Goal: Task Accomplishment & Management: Manage account settings

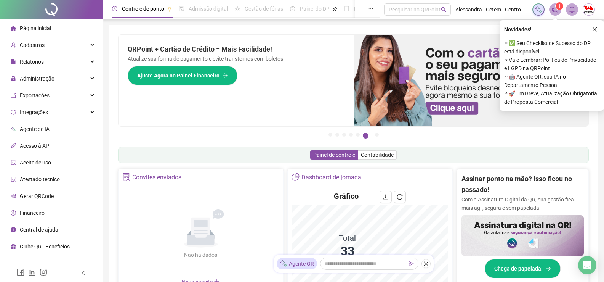
click at [558, 9] on span "1" at bounding box center [559, 6] width 3 height 8
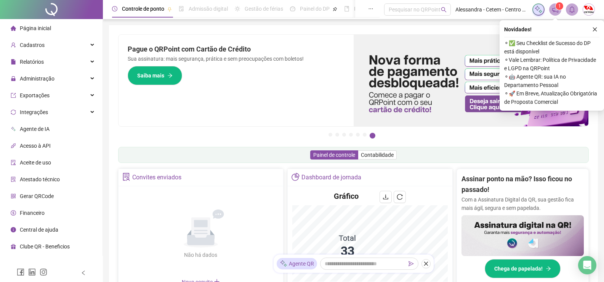
click at [526, 99] on span "⚬ 🚀 Em Breve, Atualização Obrigatória de Proposta Comercial" at bounding box center [551, 97] width 95 height 17
click at [557, 13] on icon "notification" at bounding box center [555, 9] width 7 height 7
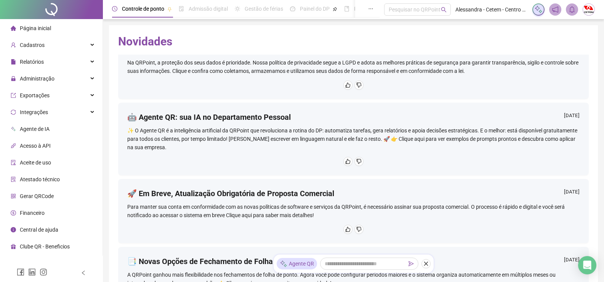
scroll to position [114, 0]
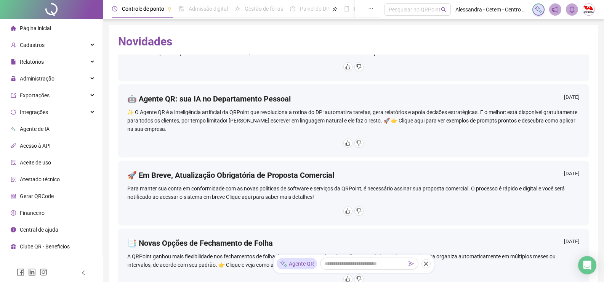
click at [302, 194] on div "Para manter sua conta em conformidade com as novas políticas de software e serv…" at bounding box center [353, 192] width 452 height 17
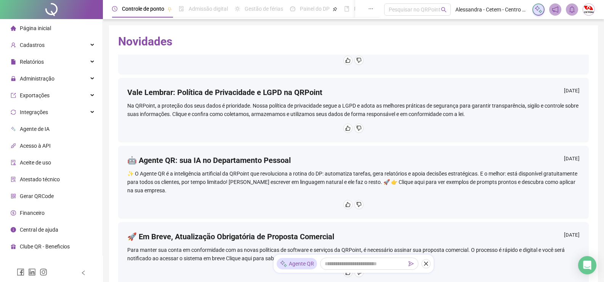
scroll to position [0, 0]
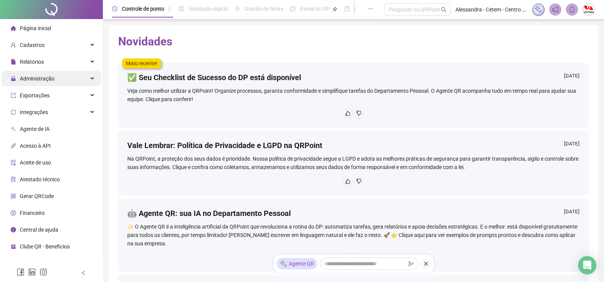
click at [62, 78] on div "Administração" at bounding box center [51, 78] width 99 height 15
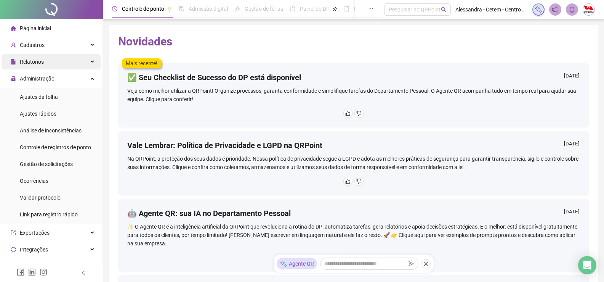
click at [51, 59] on div "Relatórios" at bounding box center [51, 61] width 99 height 15
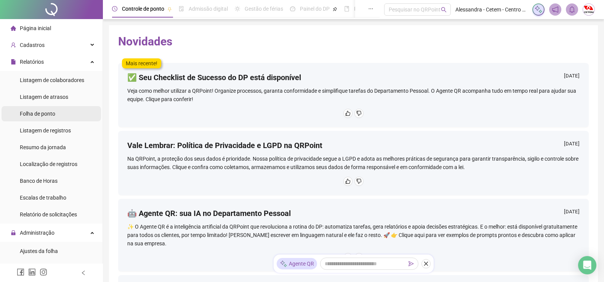
click at [50, 114] on span "Folha de ponto" at bounding box center [37, 113] width 35 height 6
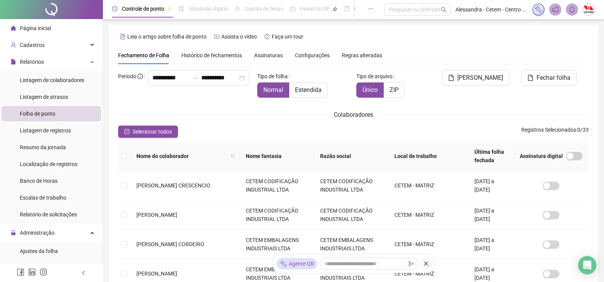
scroll to position [15, 0]
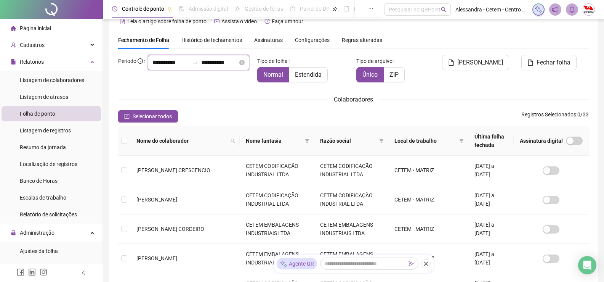
click at [152, 67] on input "**********" at bounding box center [170, 62] width 37 height 9
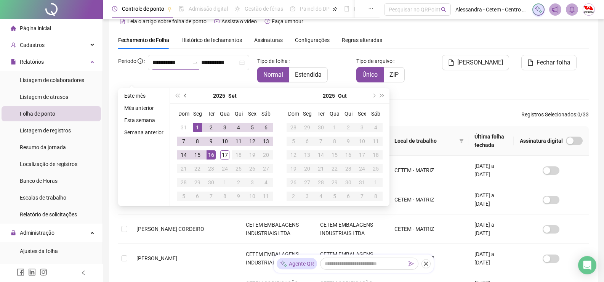
click at [185, 96] on span "prev-year" at bounding box center [186, 96] width 4 height 4
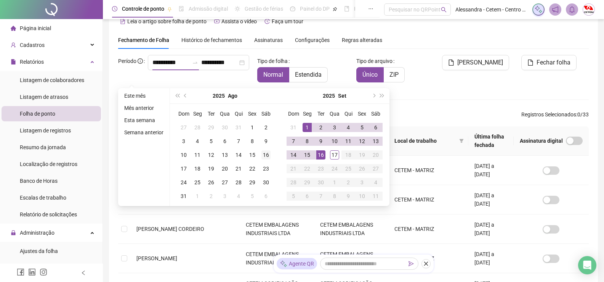
type input "**********"
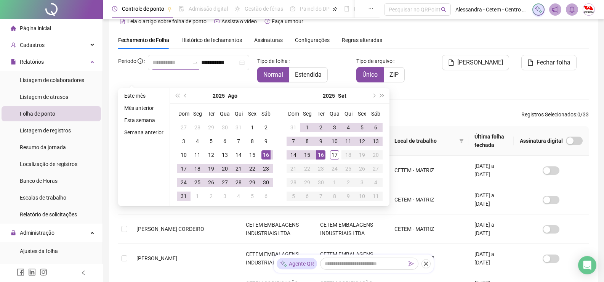
click at [263, 155] on div "16" at bounding box center [265, 154] width 9 height 9
type input "**********"
drag, startPoint x: 322, startPoint y: 155, endPoint x: 325, endPoint y: 161, distance: 7.0
click at [322, 155] on div "16" at bounding box center [320, 154] width 9 height 9
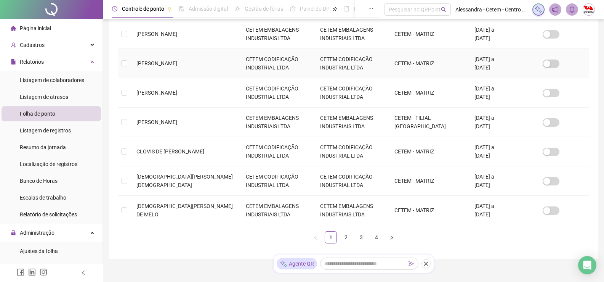
scroll to position [244, 0]
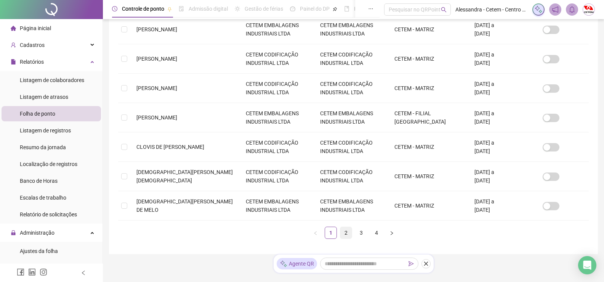
click at [347, 232] on link "2" at bounding box center [345, 232] width 11 height 11
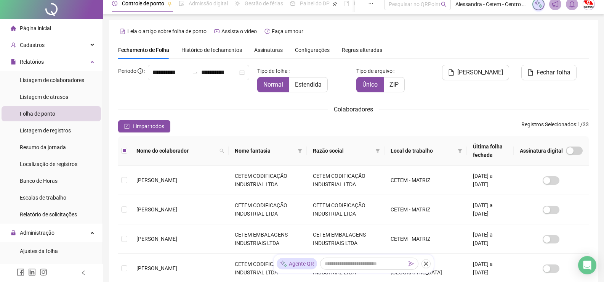
scroll to position [0, 0]
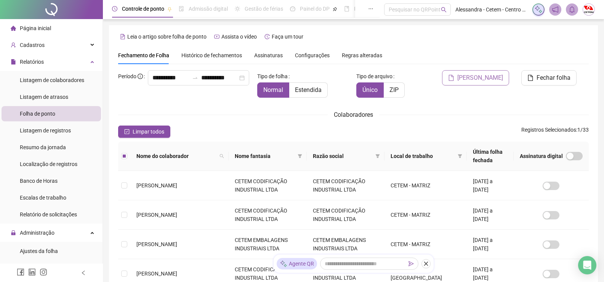
click at [482, 80] on span "[PERSON_NAME]" at bounding box center [480, 77] width 46 height 9
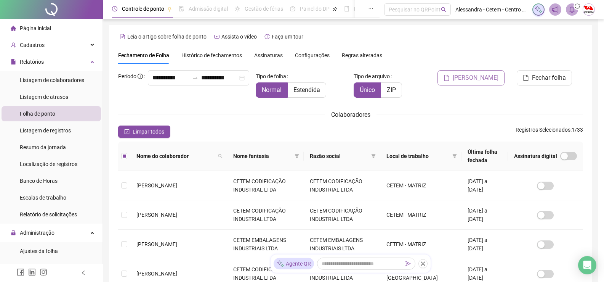
scroll to position [15, 0]
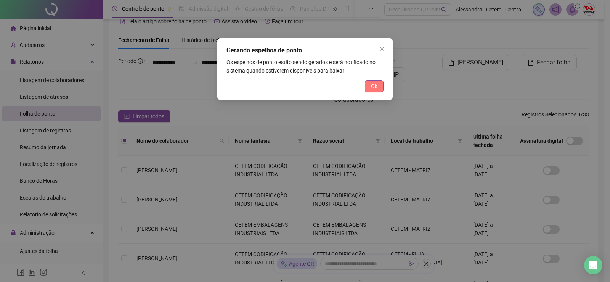
click at [366, 87] on button "Ok" at bounding box center [374, 86] width 19 height 12
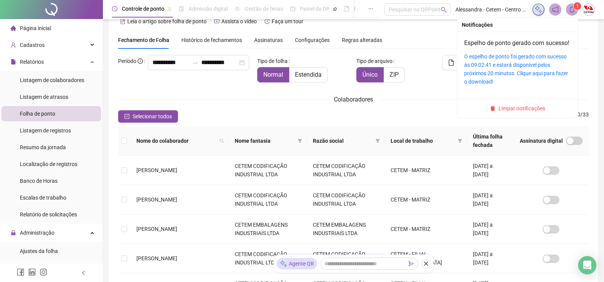
click at [573, 11] on icon "bell" at bounding box center [571, 9] width 7 height 7
click at [515, 72] on link "O espelho de ponto foi gerado com sucesso às 09:02:41 e estará disponível pelos…" at bounding box center [516, 68] width 104 height 31
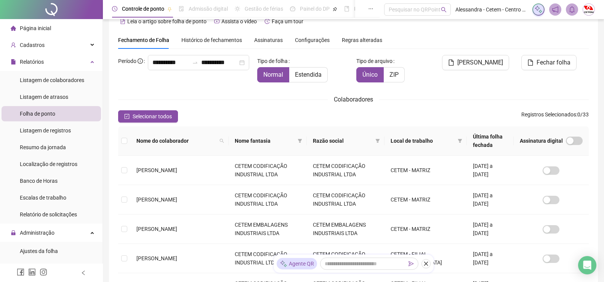
click at [113, 28] on div "**********" at bounding box center [353, 246] width 489 height 472
click at [558, 66] on span "Fechar folha" at bounding box center [553, 62] width 34 height 9
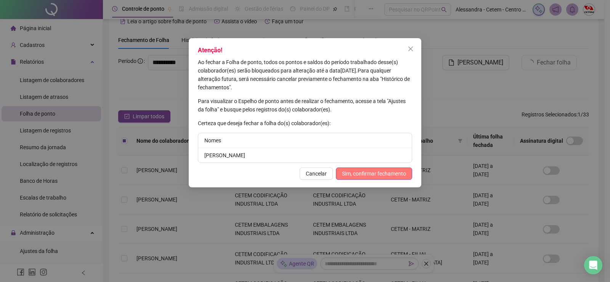
click at [375, 174] on span "Sim, confirmar fechamento" at bounding box center [374, 173] width 64 height 8
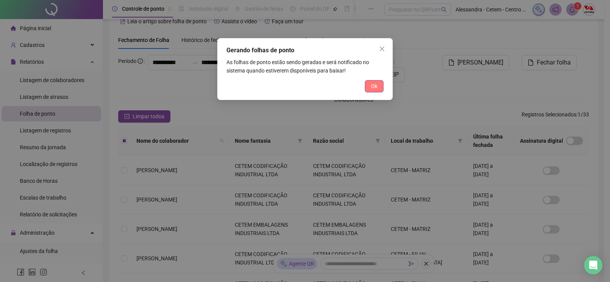
click at [376, 86] on span "Ok" at bounding box center [374, 86] width 6 height 8
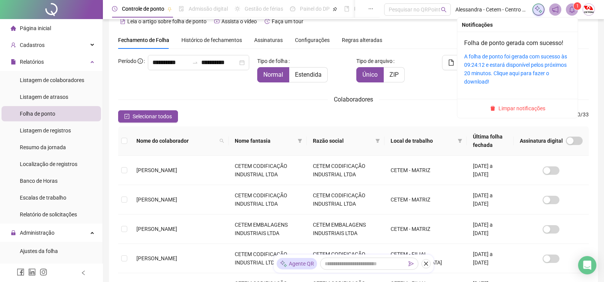
click at [574, 10] on icon "bell" at bounding box center [571, 9] width 7 height 7
click at [508, 62] on link "A folha de ponto foi gerada com sucesso às 09:24:12 e estará disponível pelos p…" at bounding box center [515, 68] width 103 height 31
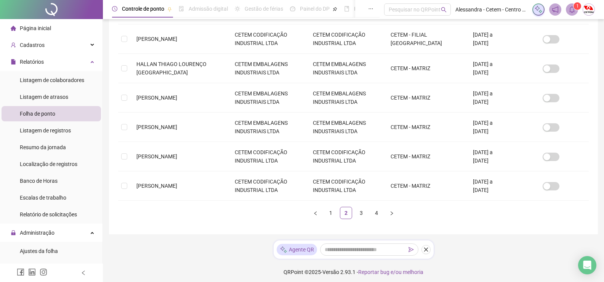
scroll to position [267, 0]
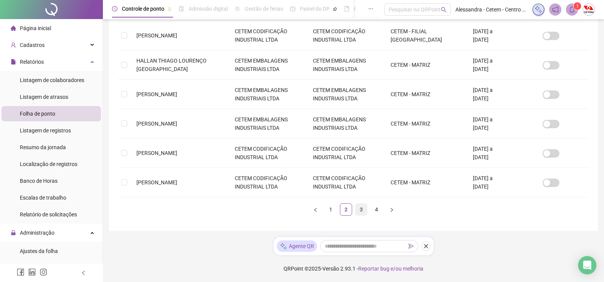
click at [359, 212] on link "3" at bounding box center [360, 208] width 11 height 11
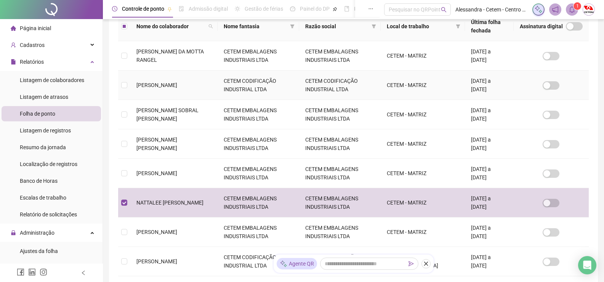
scroll to position [15, 0]
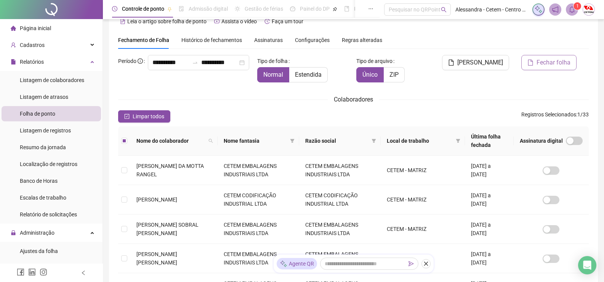
click at [555, 68] on button "Fechar folha" at bounding box center [548, 62] width 55 height 15
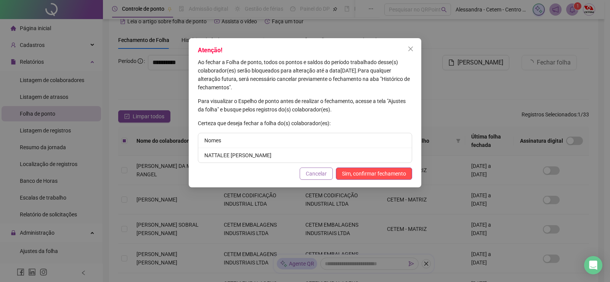
click at [322, 174] on span "Cancelar" at bounding box center [316, 173] width 21 height 8
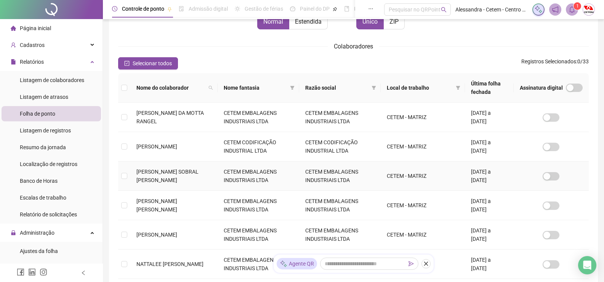
scroll to position [206, 0]
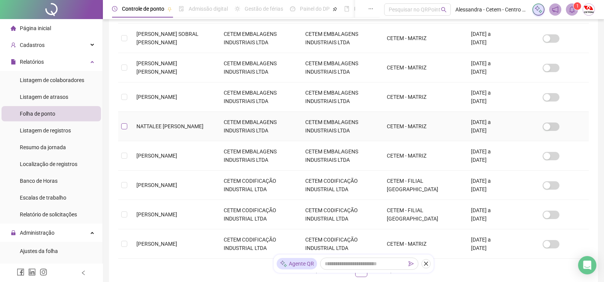
click at [126, 123] on label at bounding box center [124, 126] width 6 height 8
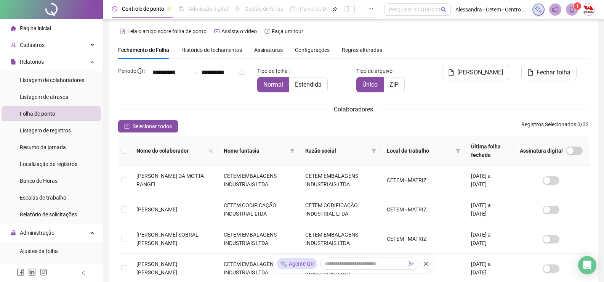
scroll to position [0, 0]
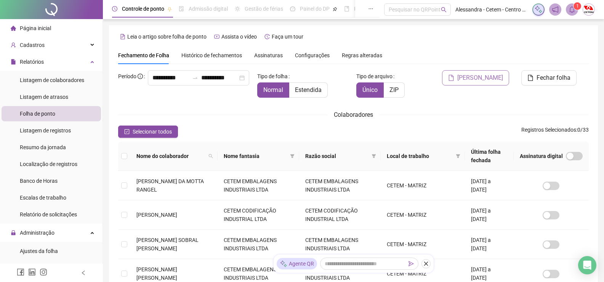
click at [485, 81] on span "[PERSON_NAME]" at bounding box center [480, 77] width 46 height 9
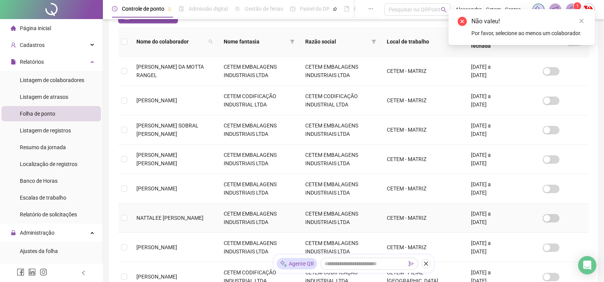
scroll to position [15, 0]
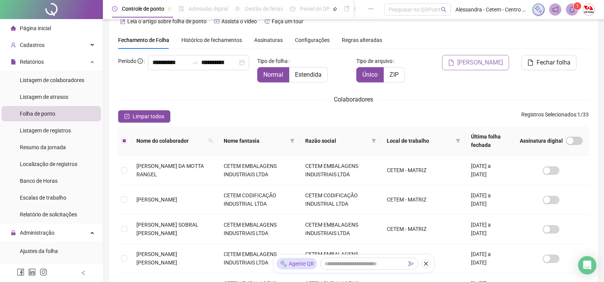
click at [482, 61] on span "[PERSON_NAME]" at bounding box center [480, 62] width 46 height 9
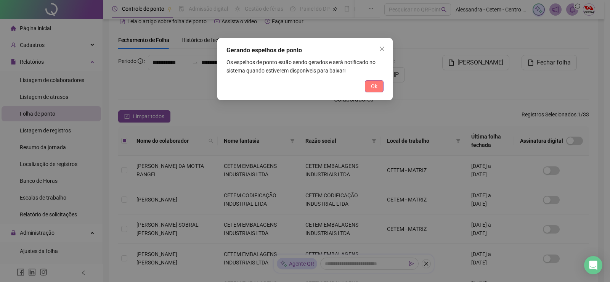
click at [372, 86] on span "Ok" at bounding box center [374, 86] width 6 height 8
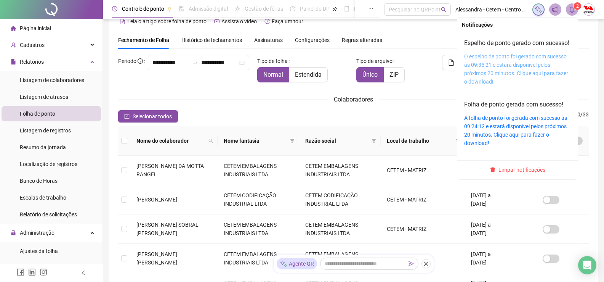
click at [528, 80] on link "O espelho de ponto foi gerado com sucesso às 09:35:21 e estará disponível pelos…" at bounding box center [516, 68] width 104 height 31
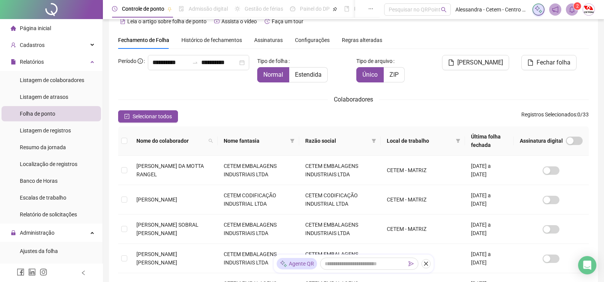
click at [204, 39] on span "Histórico de fechamentos" at bounding box center [211, 40] width 61 height 6
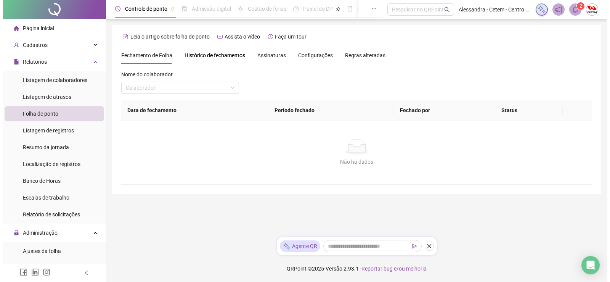
scroll to position [0, 0]
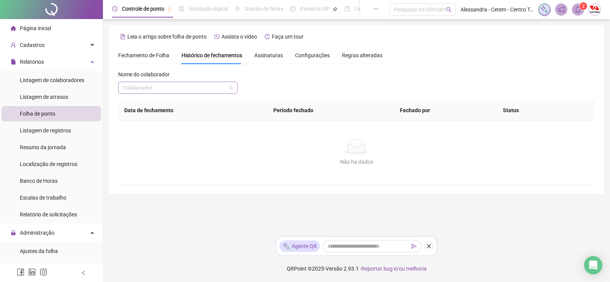
click at [217, 86] on input "search" at bounding box center [174, 87] width 103 height 11
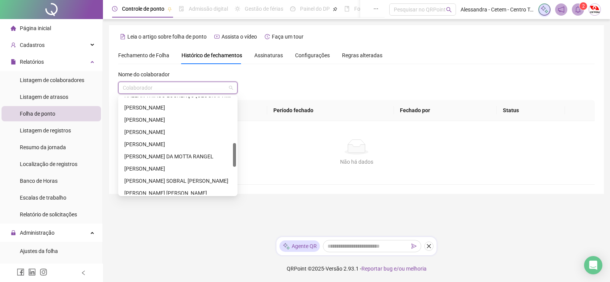
scroll to position [229, 0]
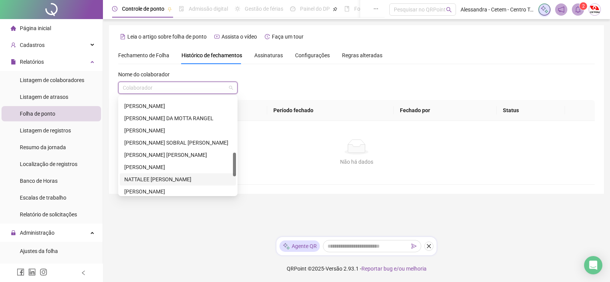
click at [168, 177] on div "NATTALEE [PERSON_NAME]" at bounding box center [177, 179] width 107 height 8
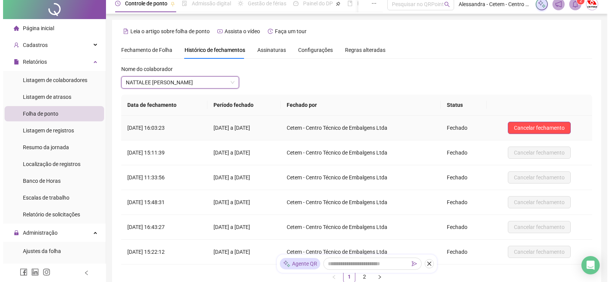
scroll to position [0, 0]
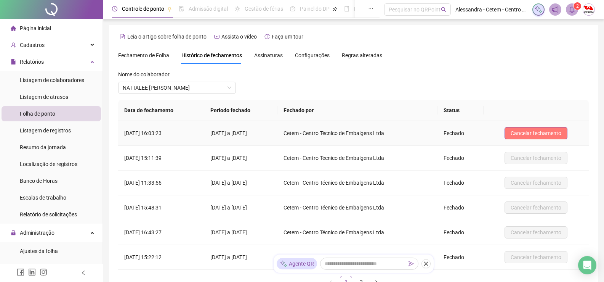
click at [541, 135] on span "Cancelar fechamento" at bounding box center [536, 133] width 51 height 8
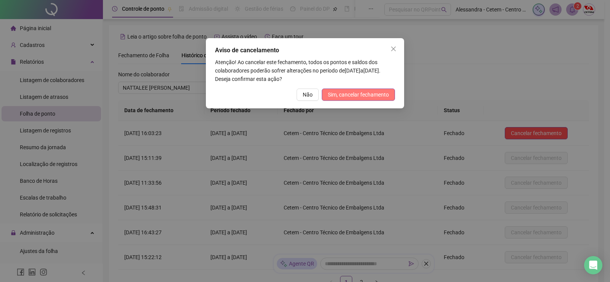
click at [374, 96] on span "Sim, cancelar fechamento" at bounding box center [358, 94] width 61 height 8
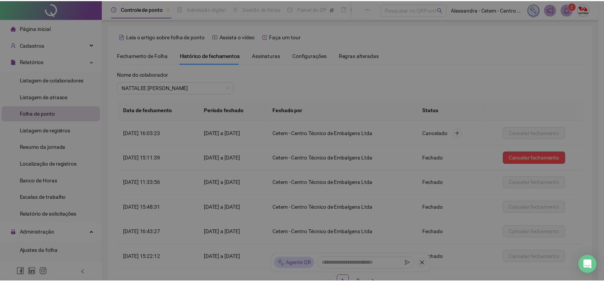
scroll to position [72, 0]
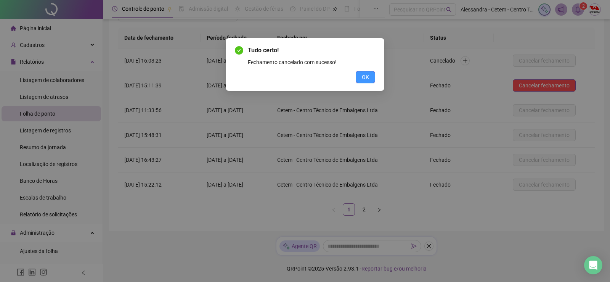
click at [365, 75] on span "OK" at bounding box center [365, 77] width 7 height 8
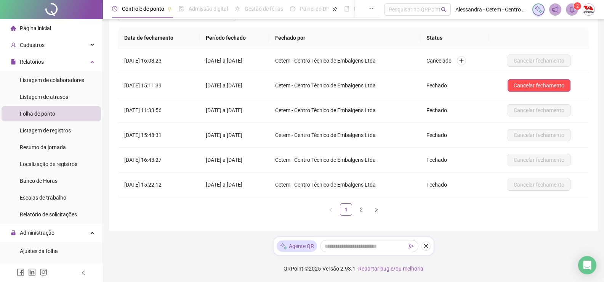
click at [592, 57] on div "**********" at bounding box center [353, 92] width 489 height 278
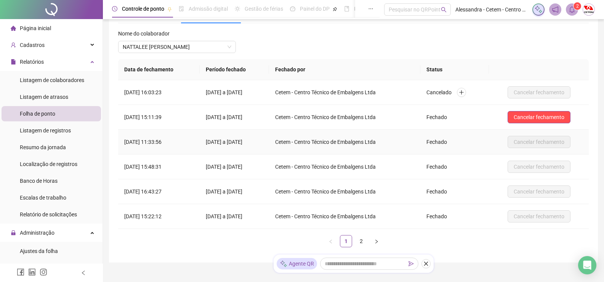
scroll to position [0, 0]
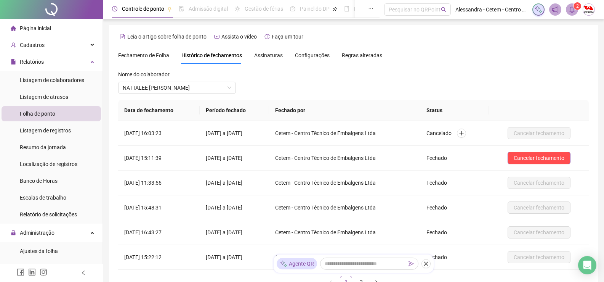
click at [140, 54] on span "Fechamento de Folha" at bounding box center [143, 55] width 51 height 6
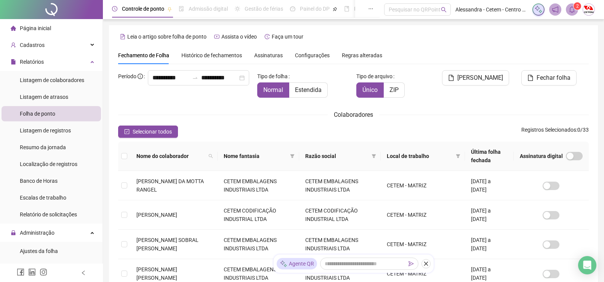
scroll to position [15, 0]
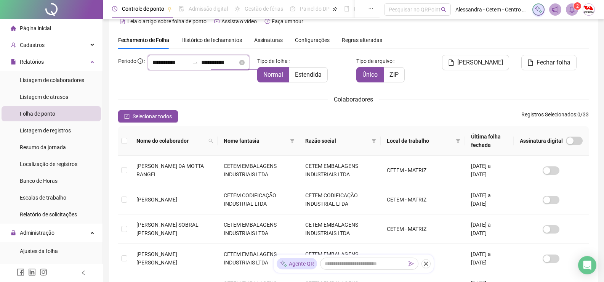
click at [152, 67] on input "**********" at bounding box center [170, 62] width 37 height 9
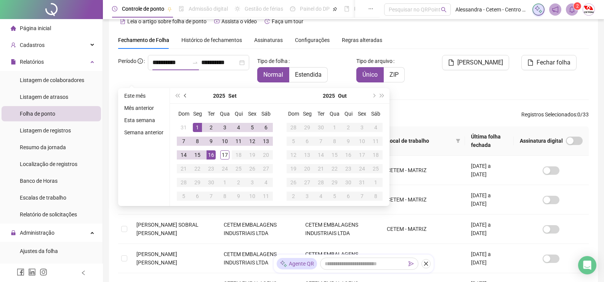
click at [185, 97] on span "prev-year" at bounding box center [186, 96] width 4 height 4
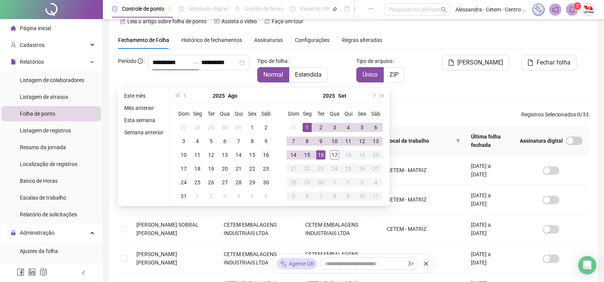
type input "**********"
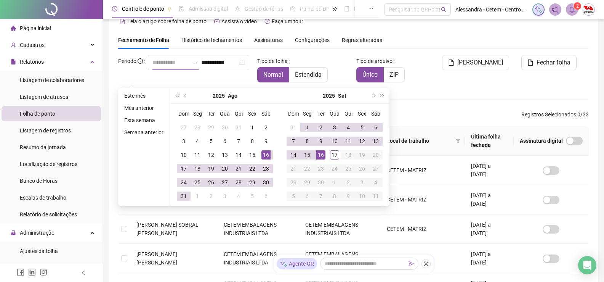
click at [266, 155] on div "16" at bounding box center [265, 154] width 9 height 9
type input "**********"
click at [335, 155] on div "17" at bounding box center [334, 154] width 9 height 9
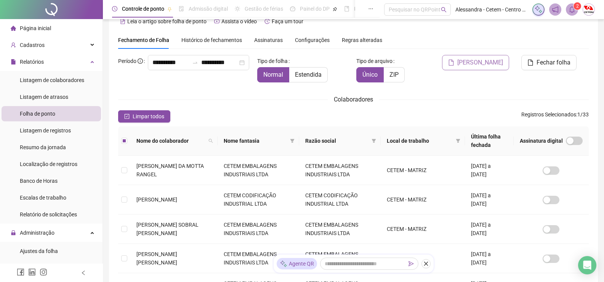
click at [488, 62] on span "[PERSON_NAME]" at bounding box center [480, 62] width 46 height 9
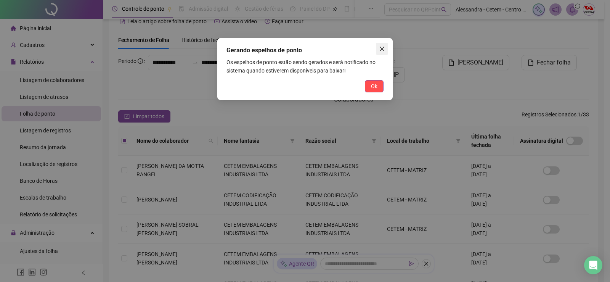
click at [384, 51] on icon "close" at bounding box center [381, 48] width 5 height 5
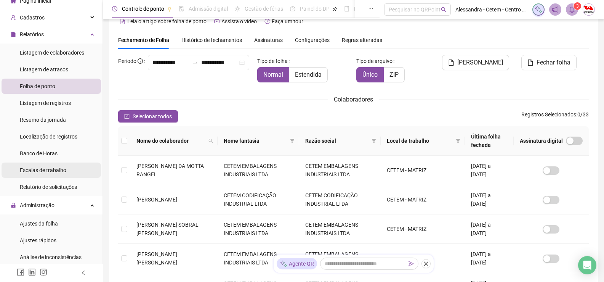
scroll to position [76, 0]
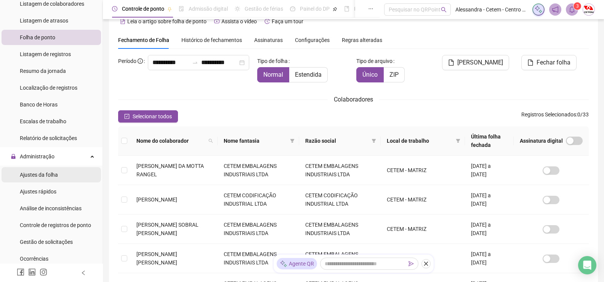
click at [53, 177] on span "Ajustes da folha" at bounding box center [39, 174] width 38 height 6
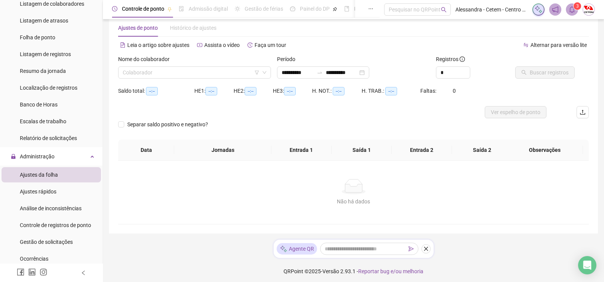
type input "**********"
click at [203, 73] on input "search" at bounding box center [191, 72] width 137 height 11
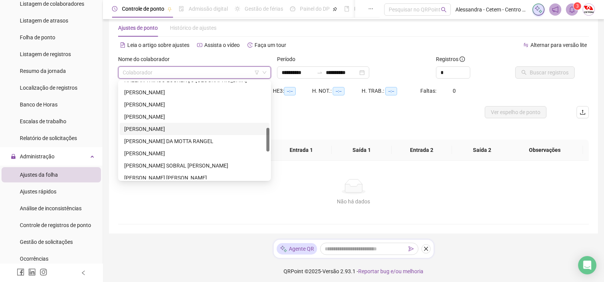
scroll to position [229, 0]
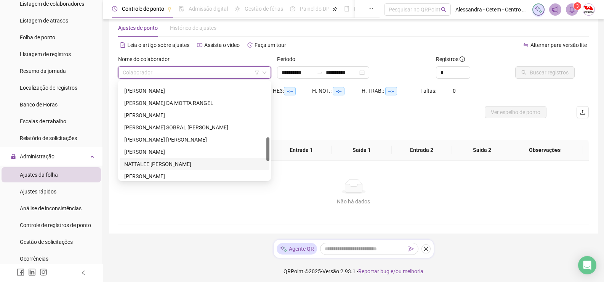
click at [171, 161] on div "NATTALEE [PERSON_NAME]" at bounding box center [194, 164] width 141 height 8
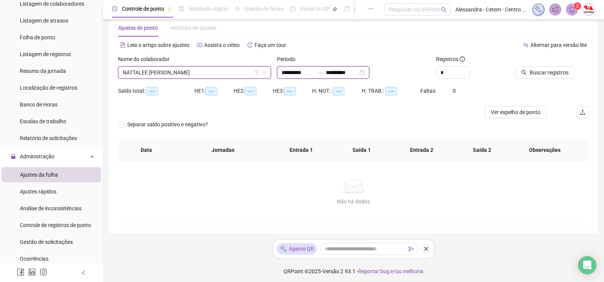
click at [294, 70] on input "**********" at bounding box center [298, 72] width 32 height 8
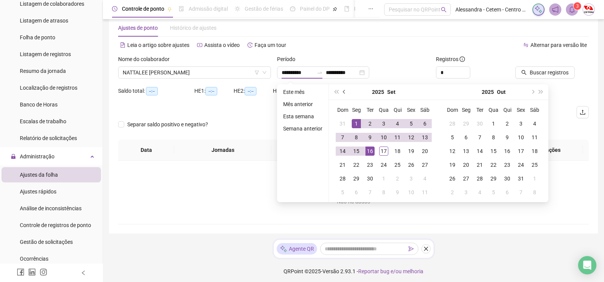
click at [341, 94] on button "prev-year" at bounding box center [344, 91] width 8 height 15
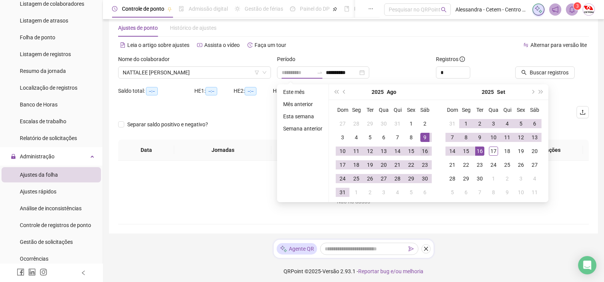
type input "**********"
click at [424, 152] on div "16" at bounding box center [424, 150] width 9 height 9
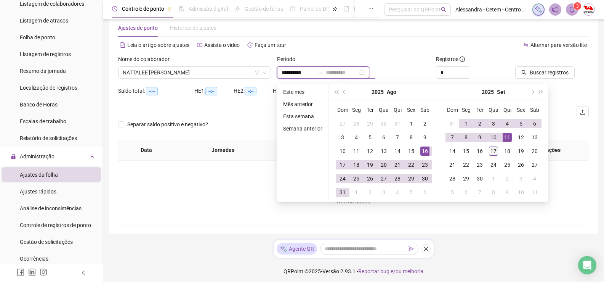
type input "**********"
click at [494, 152] on div "17" at bounding box center [493, 150] width 9 height 9
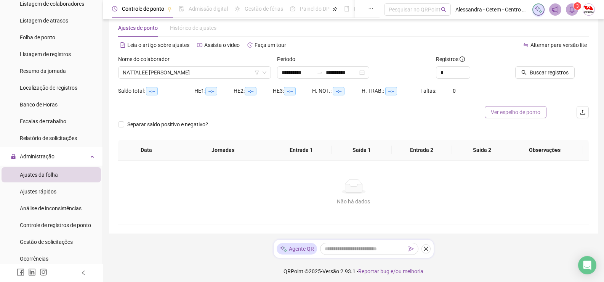
click at [514, 111] on span "Ver espelho de ponto" at bounding box center [516, 112] width 50 height 8
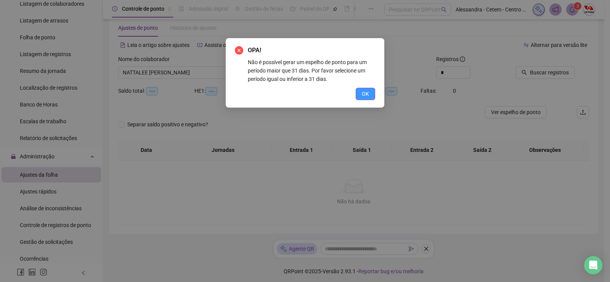
click at [367, 94] on span "OK" at bounding box center [365, 94] width 7 height 8
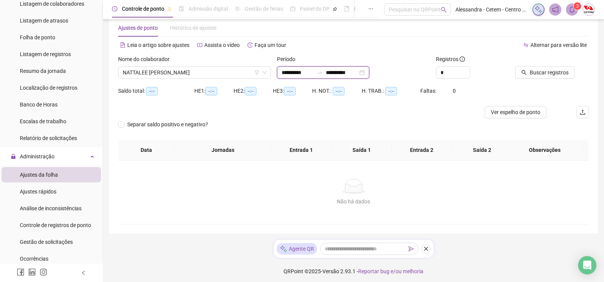
click at [300, 74] on input "**********" at bounding box center [298, 72] width 32 height 8
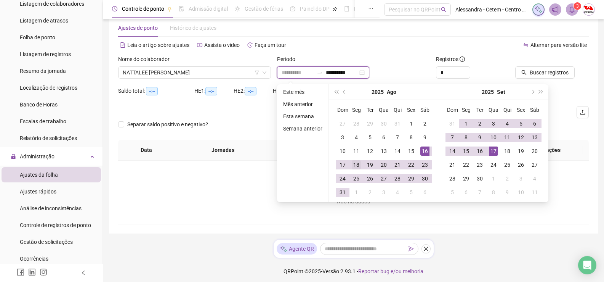
type input "**********"
click at [355, 165] on div "18" at bounding box center [356, 164] width 9 height 9
type input "**********"
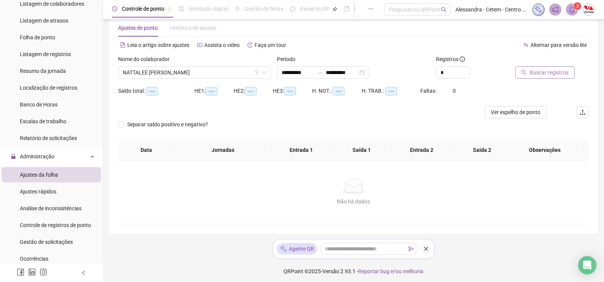
click at [555, 71] on span "Buscar registros" at bounding box center [549, 72] width 39 height 8
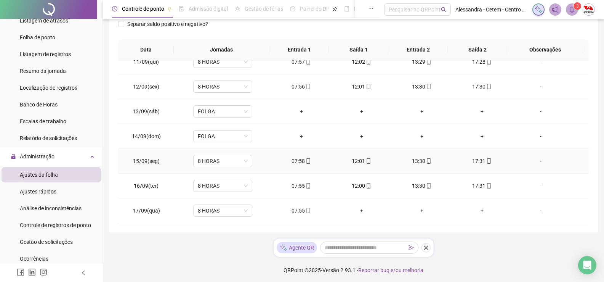
scroll to position [117, 0]
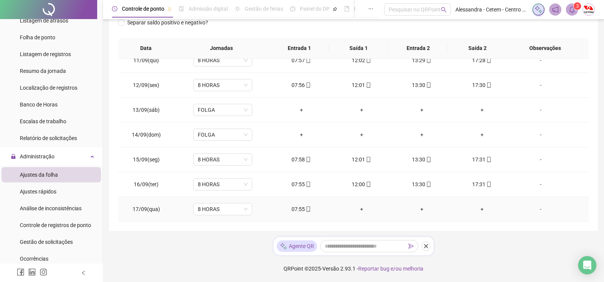
click at [535, 210] on div "-" at bounding box center [540, 209] width 45 height 8
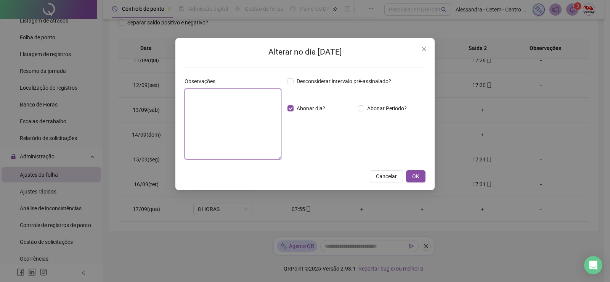
click at [216, 115] on textarea at bounding box center [232, 123] width 97 height 71
click at [420, 179] on button "OK" at bounding box center [415, 176] width 19 height 12
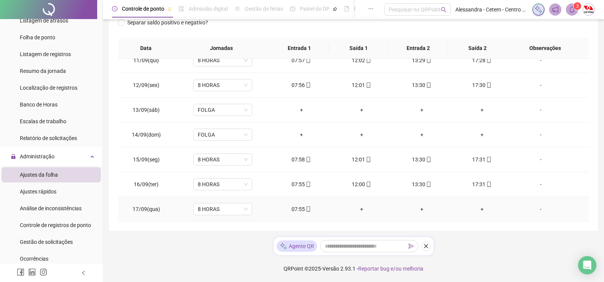
click at [301, 210] on div "07:55" at bounding box center [301, 209] width 48 height 8
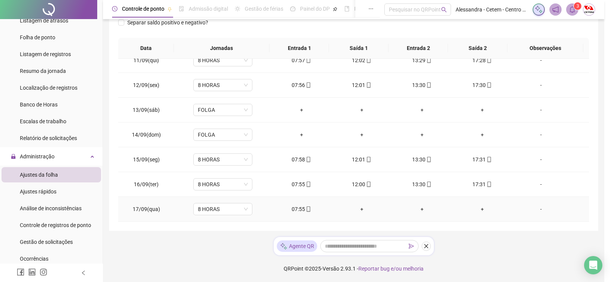
type input "**********"
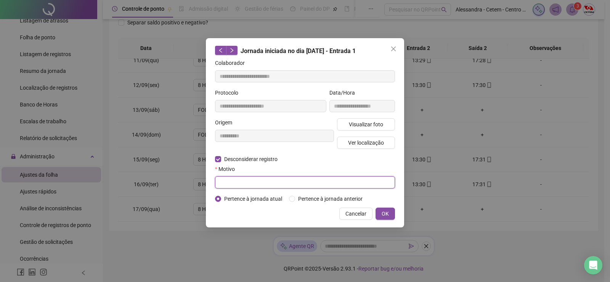
click at [276, 182] on input "text" at bounding box center [305, 182] width 180 height 12
type input "**********"
click at [390, 213] on button "OK" at bounding box center [384, 213] width 19 height 12
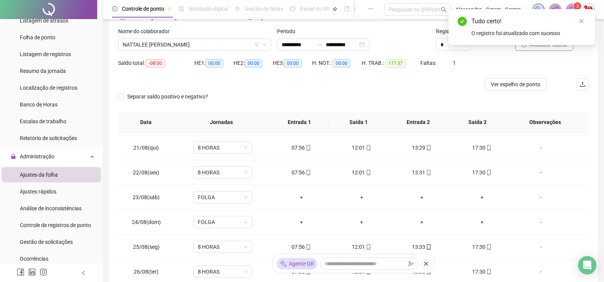
scroll to position [0, 0]
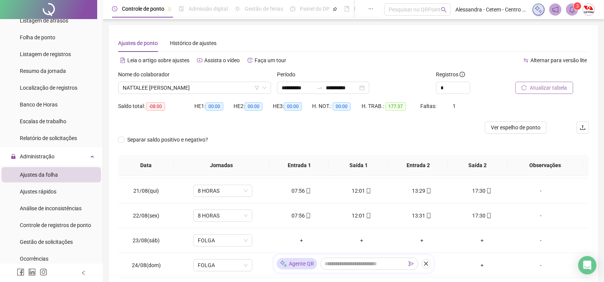
click at [551, 89] on span "Atualizar tabela" at bounding box center [548, 87] width 37 height 8
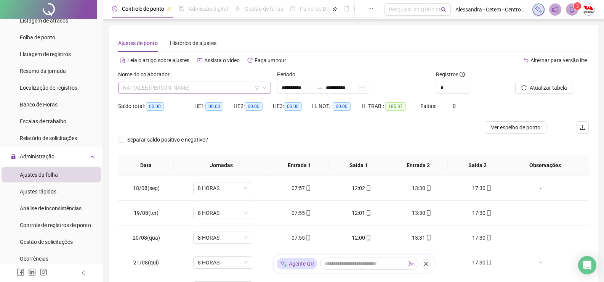
click at [224, 90] on span "NATTALEE [PERSON_NAME]" at bounding box center [195, 87] width 144 height 11
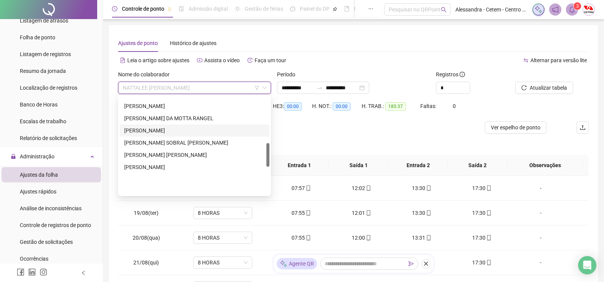
scroll to position [190, 0]
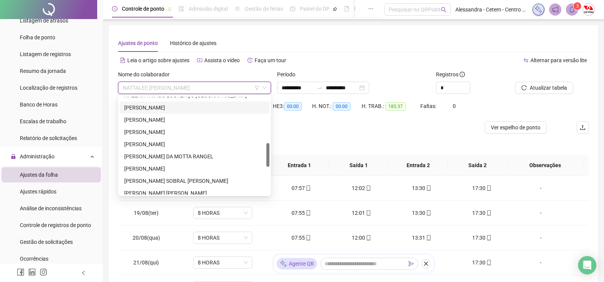
click at [185, 108] on div "[PERSON_NAME]" at bounding box center [194, 107] width 141 height 8
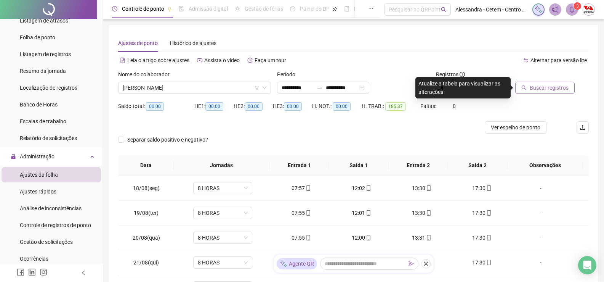
click at [537, 89] on span "Buscar registros" at bounding box center [549, 87] width 39 height 8
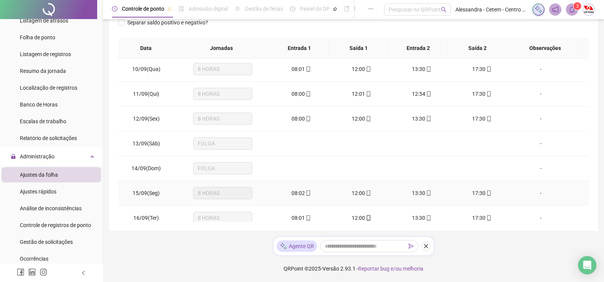
scroll to position [605, 0]
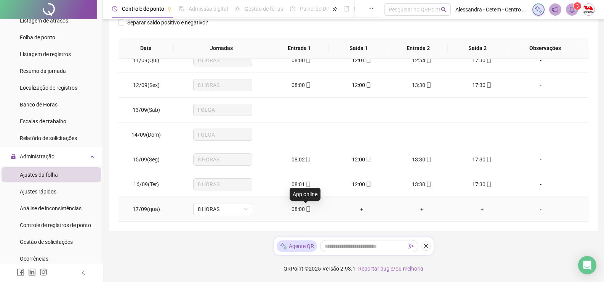
click at [306, 208] on icon "mobile" at bounding box center [308, 208] width 5 height 5
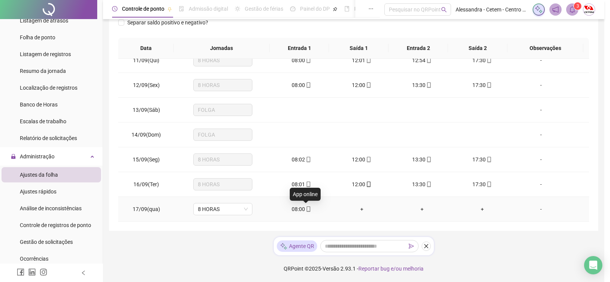
type input "**********"
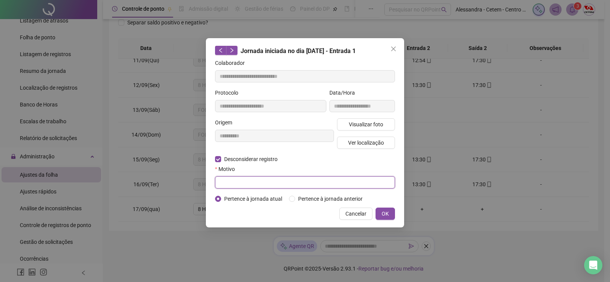
click at [286, 181] on input "text" at bounding box center [305, 182] width 180 height 12
type input "**********"
click at [384, 214] on span "OK" at bounding box center [384, 213] width 7 height 8
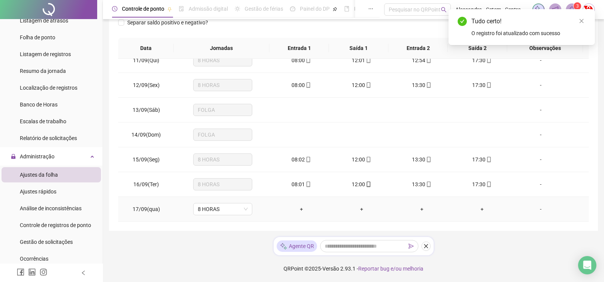
click at [536, 210] on div "-" at bounding box center [540, 209] width 45 height 8
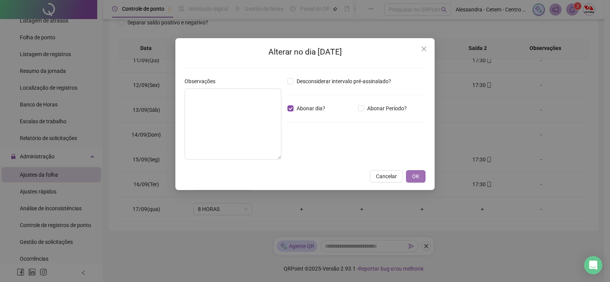
click at [422, 176] on button "OK" at bounding box center [415, 176] width 19 height 12
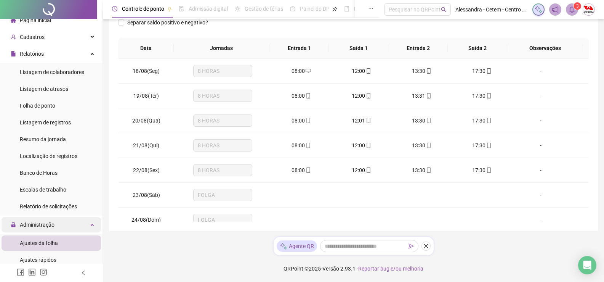
scroll to position [0, 0]
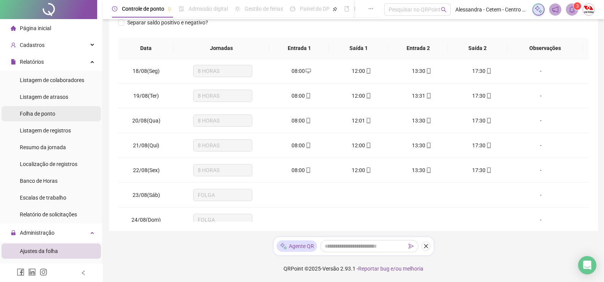
click at [51, 116] on span "Folha de ponto" at bounding box center [37, 113] width 35 height 6
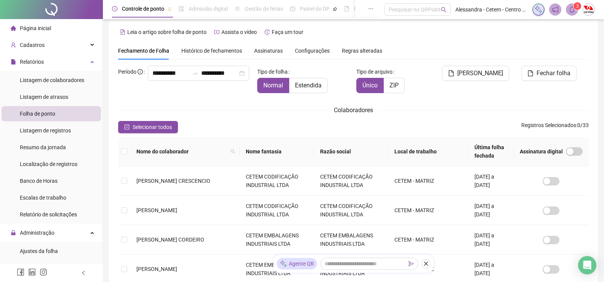
scroll to position [15, 0]
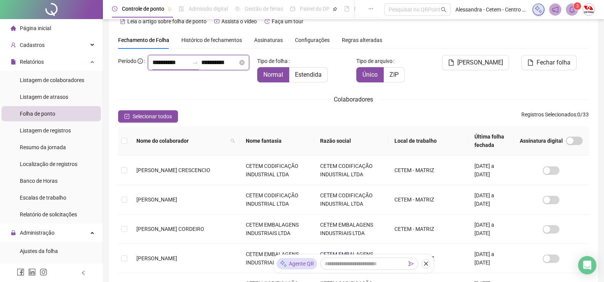
click at [152, 67] on input "**********" at bounding box center [170, 62] width 37 height 9
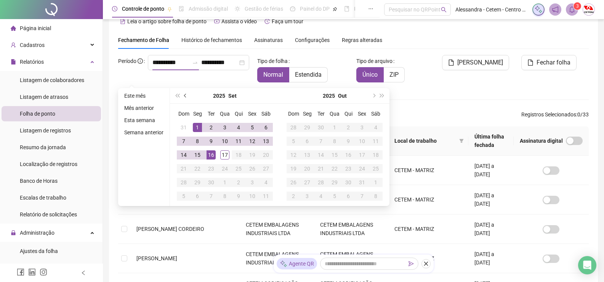
click at [184, 95] on span "prev-year" at bounding box center [186, 96] width 4 height 4
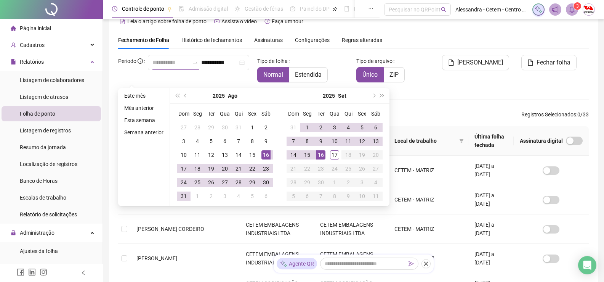
type input "**********"
click at [264, 157] on div "16" at bounding box center [265, 154] width 9 height 9
type input "**********"
click at [324, 154] on div "16" at bounding box center [320, 154] width 9 height 9
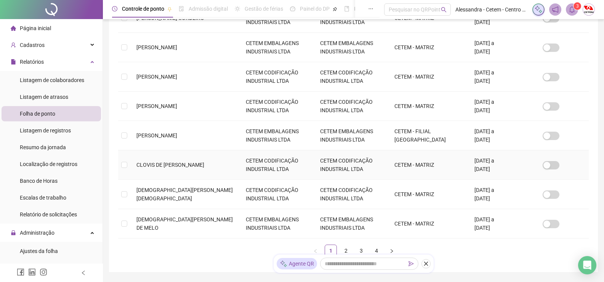
scroll to position [244, 0]
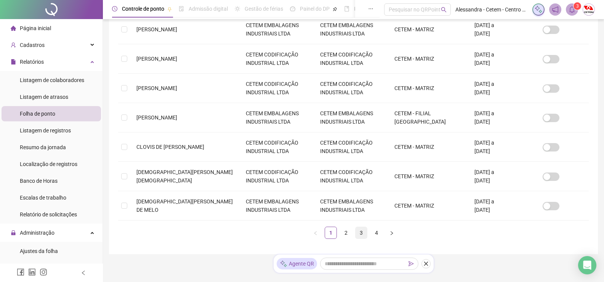
click at [358, 232] on link "3" at bounding box center [360, 232] width 11 height 11
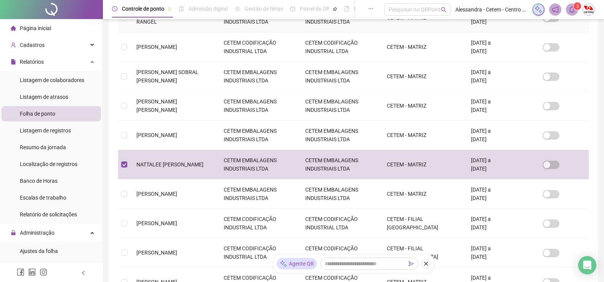
scroll to position [15, 0]
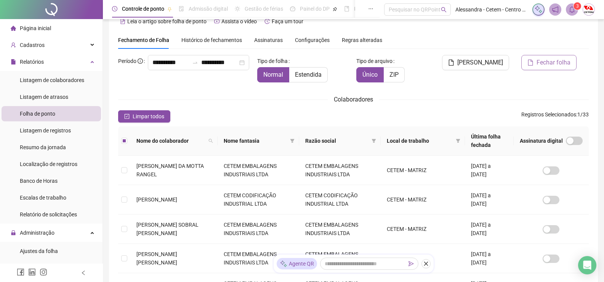
click at [550, 62] on span "Fechar folha" at bounding box center [553, 62] width 34 height 9
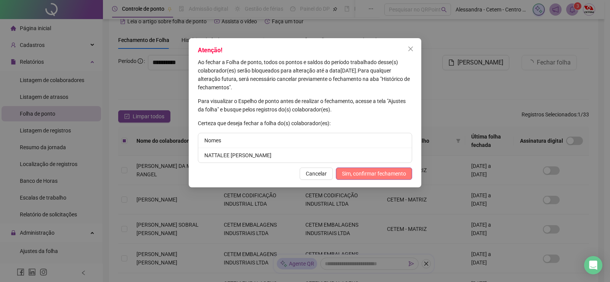
click at [371, 171] on span "Sim, confirmar fechamento" at bounding box center [374, 173] width 64 height 8
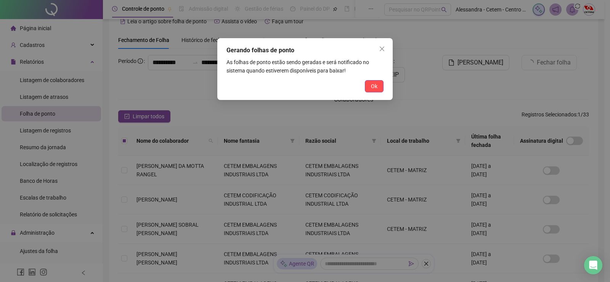
click at [375, 89] on span "Ok" at bounding box center [374, 86] width 6 height 8
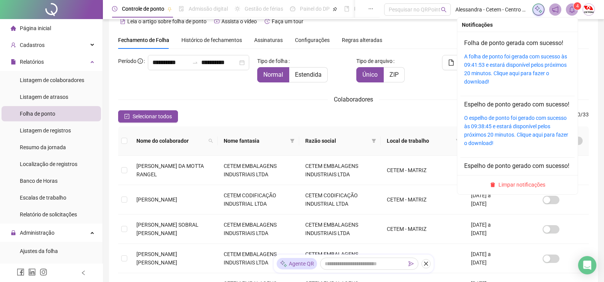
click at [573, 11] on icon "bell" at bounding box center [571, 9] width 7 height 7
click at [516, 65] on link "A folha de ponto foi gerada com sucesso às 09:41:53 e estará disponível pelos p…" at bounding box center [515, 68] width 103 height 31
